Goal: Use online tool/utility

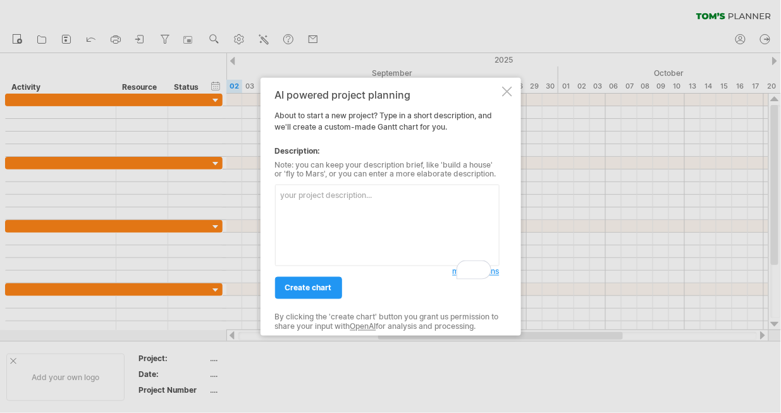
click at [355, 205] on textarea "To enrich screen reader interactions, please activate Accessibility in Grammarl…" at bounding box center [387, 226] width 224 height 82
click at [372, 206] on textarea "To enrich screen reader interactions, please activate Accessibility in Grammarl…" at bounding box center [387, 226] width 224 height 82
paste textarea "Date/Range Milestone Significance short Status [DATE] Application Conversion st…"
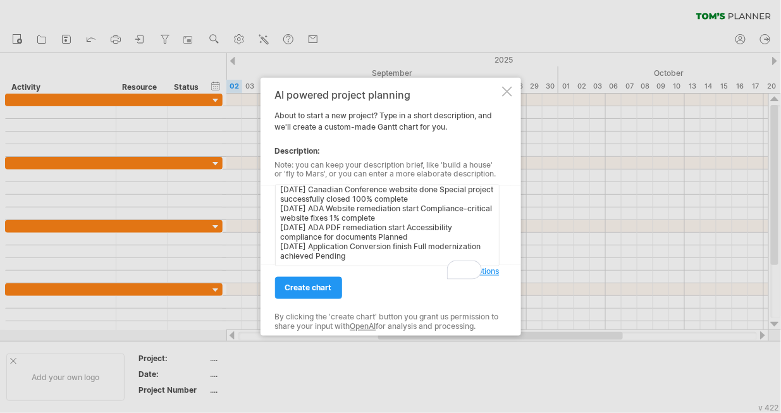
scroll to position [153, 0]
type textarea "Date/Range Milestone Significance short Status [DATE] Application Conversion st…"
click at [301, 293] on span "create chart" at bounding box center [308, 287] width 47 height 9
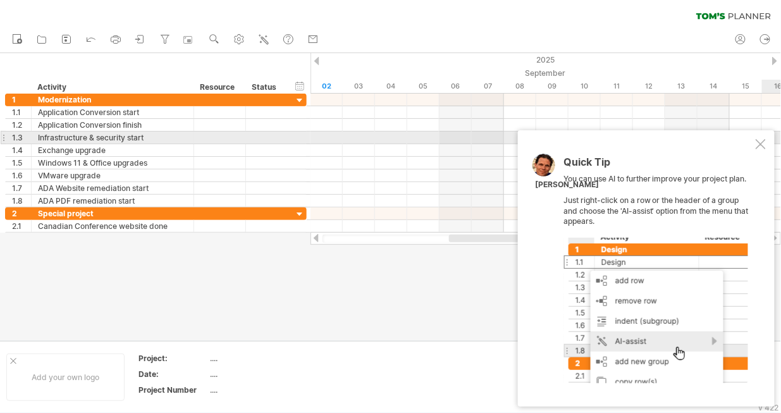
click at [763, 139] on div at bounding box center [760, 144] width 10 height 10
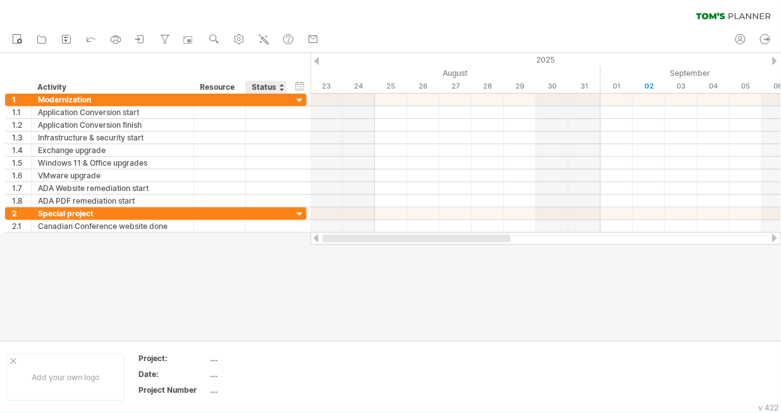
drag, startPoint x: 504, startPoint y: 240, endPoint x: 277, endPoint y: 249, distance: 227.1
click at [277, 249] on div "Trying to reach [DOMAIN_NAME] Connected again... 0% clear filter new 1" at bounding box center [390, 206] width 781 height 413
click at [245, 42] on use at bounding box center [239, 39] width 13 height 13
select select "*"
select select "**"
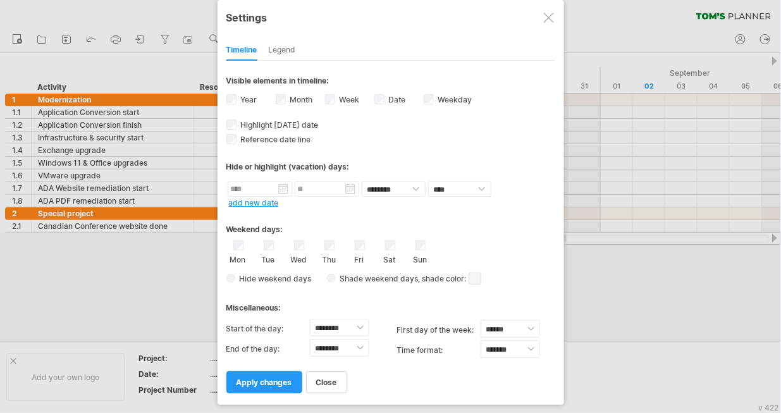
click at [545, 20] on div at bounding box center [549, 18] width 10 height 10
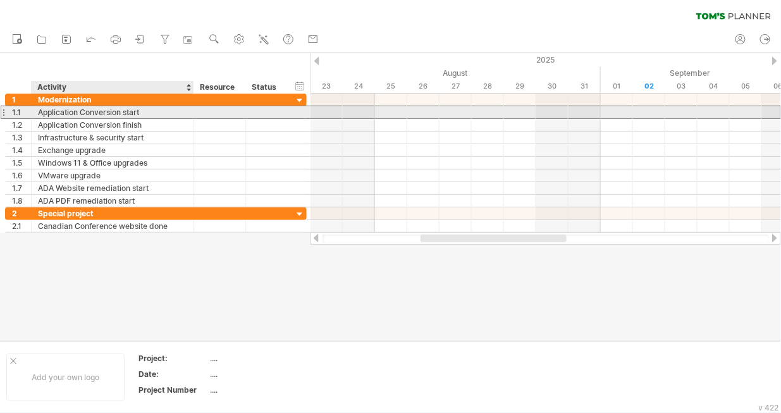
click at [112, 114] on div "Application Conversion start" at bounding box center [112, 112] width 149 height 12
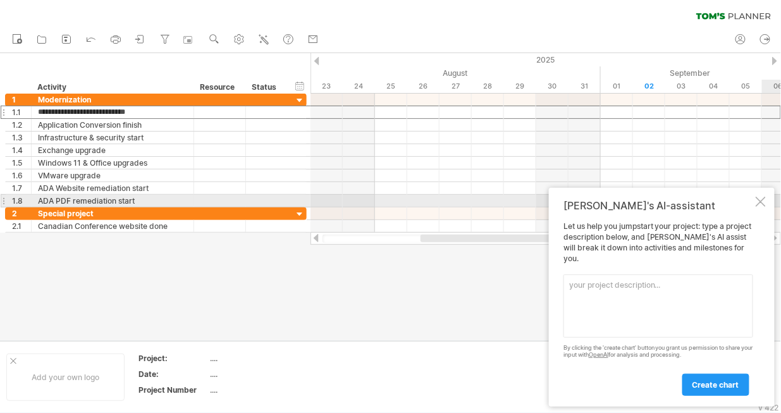
click at [762, 198] on div at bounding box center [760, 202] width 10 height 10
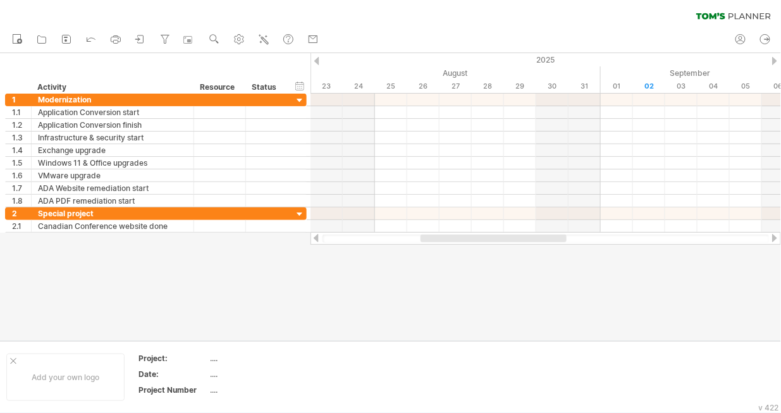
click at [722, 11] on div "clear filter reapply filter" at bounding box center [390, 13] width 781 height 27
click at [740, 16] on icon at bounding box center [733, 16] width 75 height 7
